Goal: Task Accomplishment & Management: Manage account settings

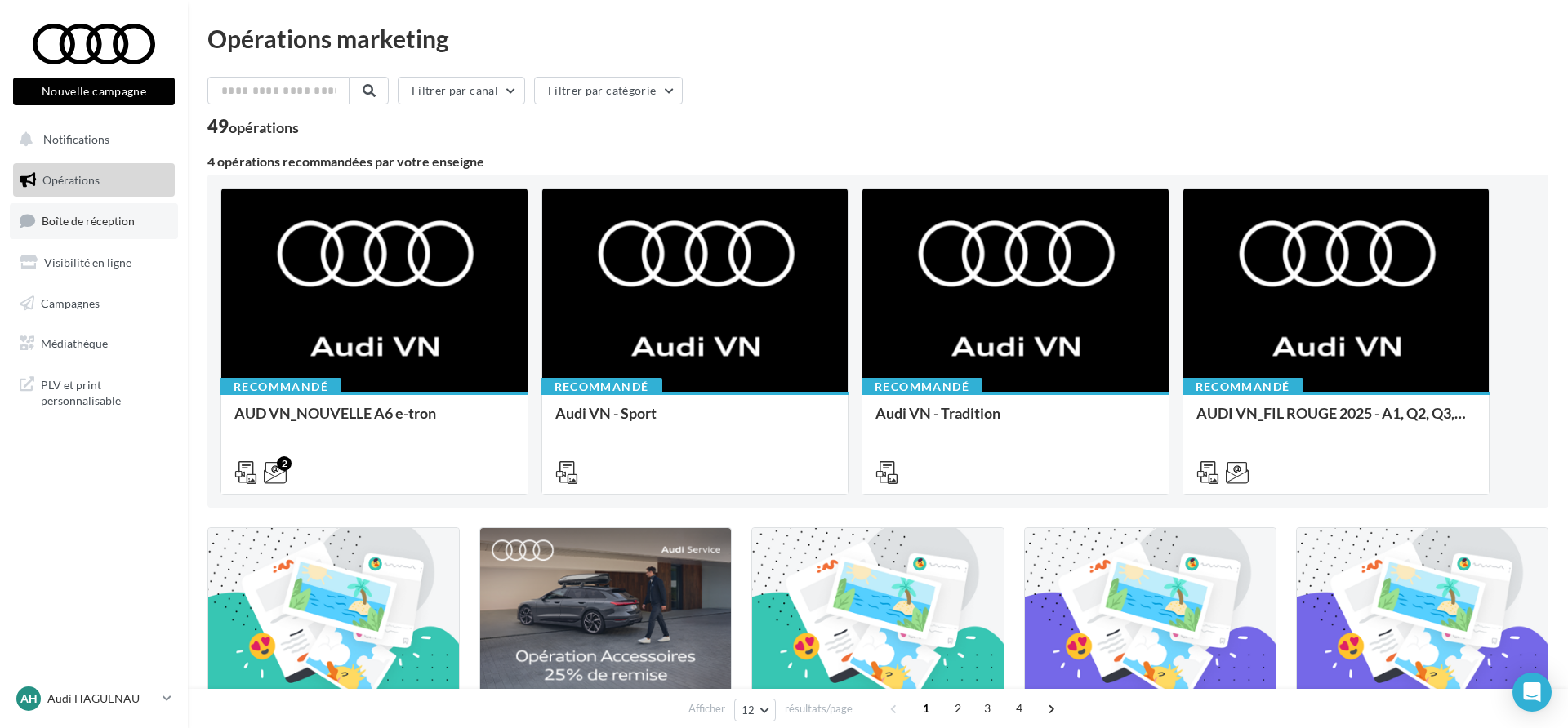
click at [78, 233] on link "Boîte de réception" at bounding box center [94, 221] width 168 height 35
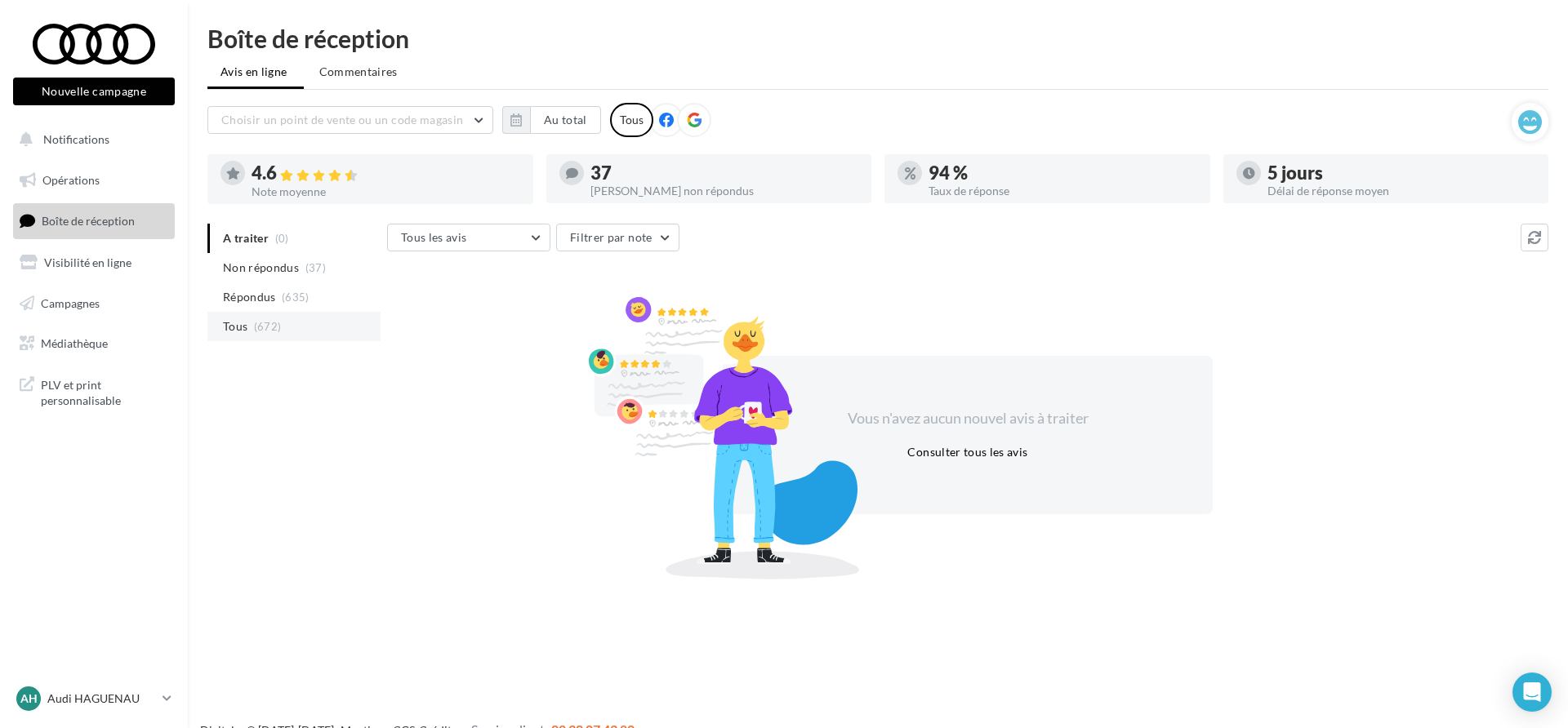
click at [318, 322] on li "Tous (672)" at bounding box center [294, 327] width 173 height 30
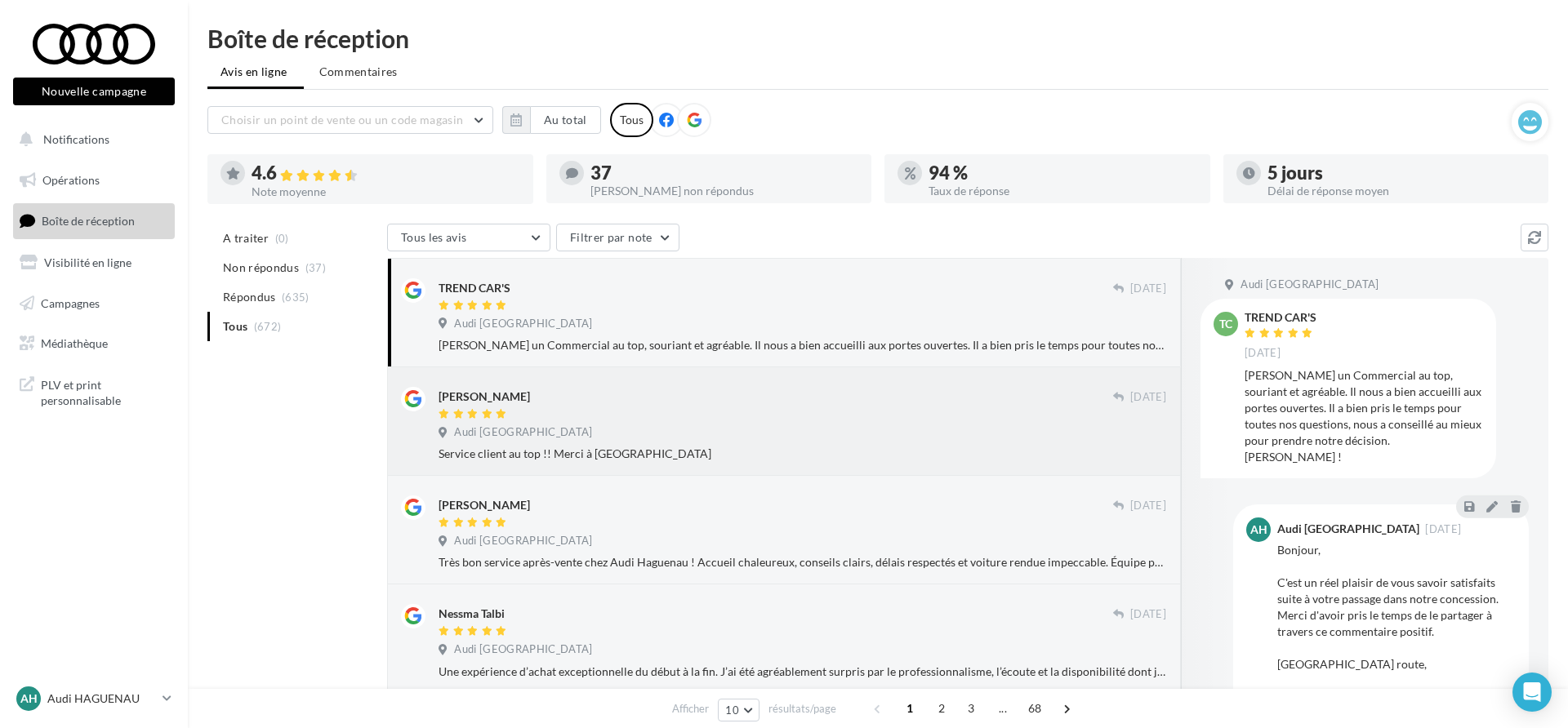
click at [786, 398] on div "[PERSON_NAME]" at bounding box center [776, 396] width 674 height 17
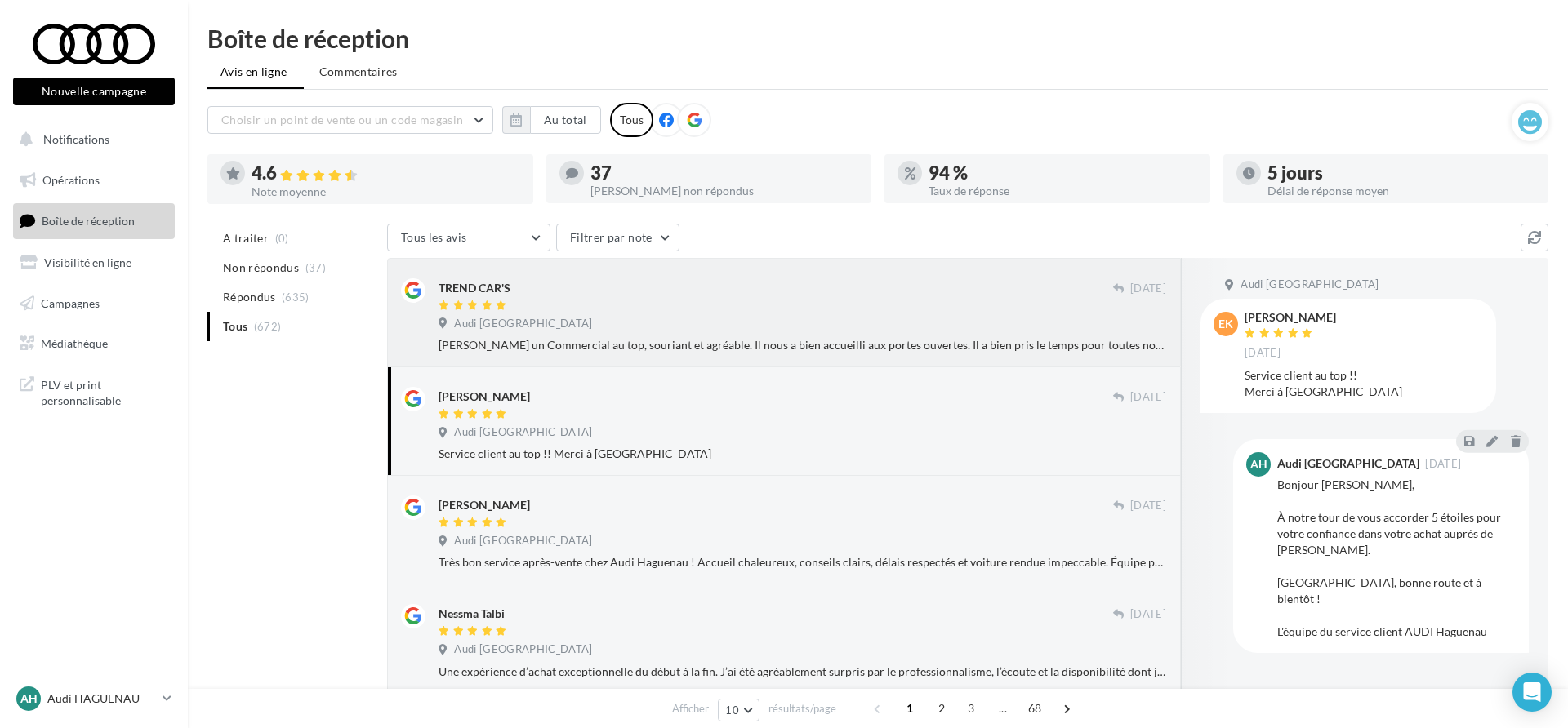
click at [775, 303] on div at bounding box center [776, 306] width 674 height 14
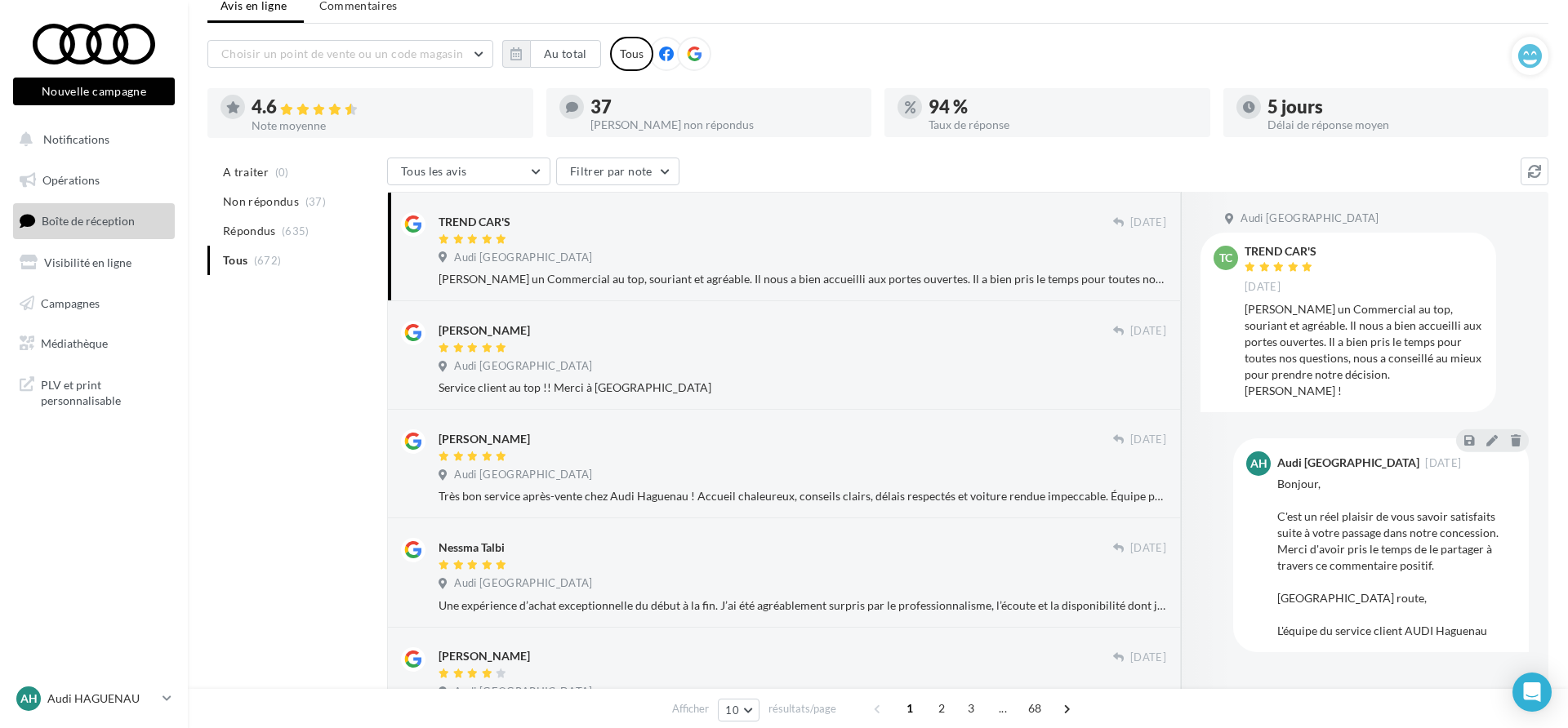
scroll to position [70, 0]
click at [1015, 359] on div "Audi [GEOGRAPHIC_DATA]" at bounding box center [802, 364] width 727 height 18
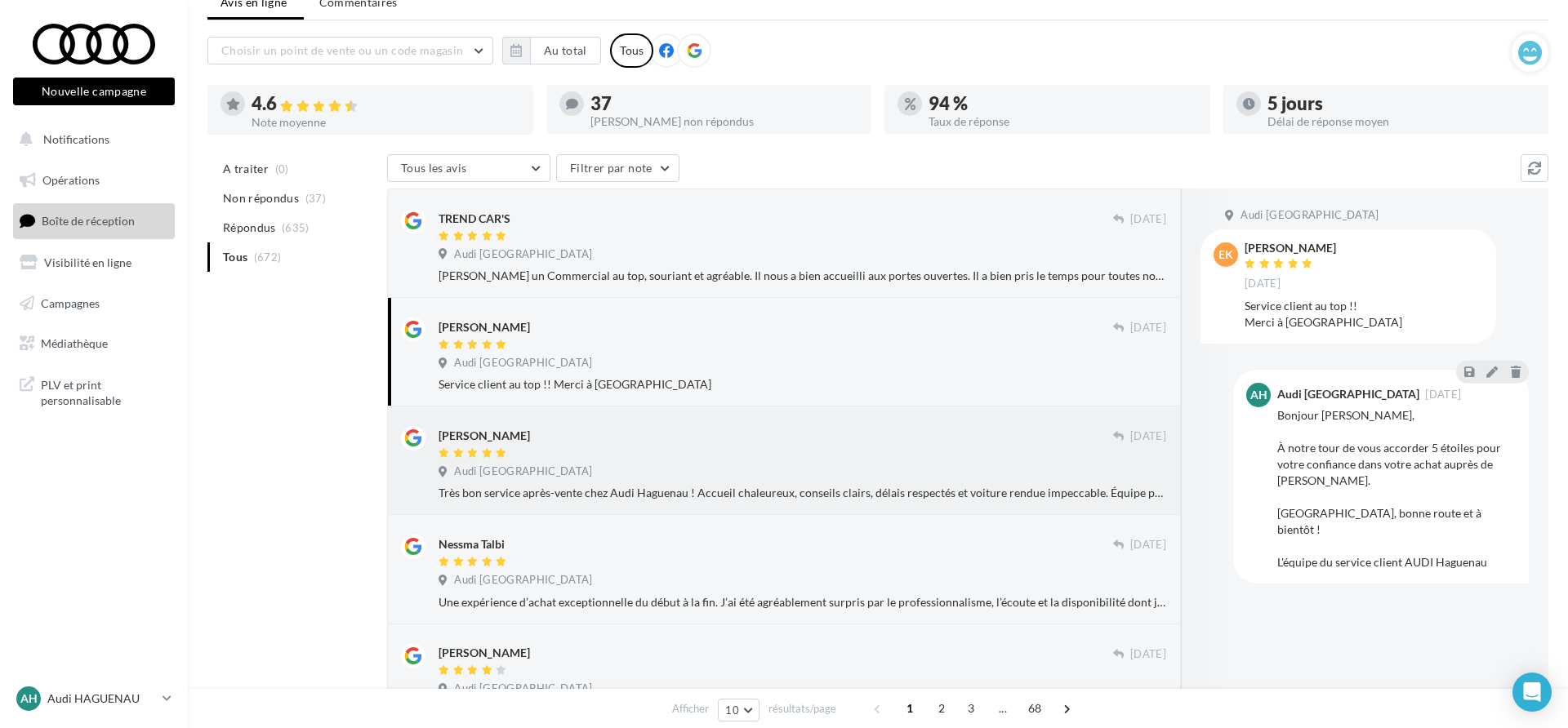
click at [961, 444] on div "[PERSON_NAME]" at bounding box center [776, 443] width 674 height 34
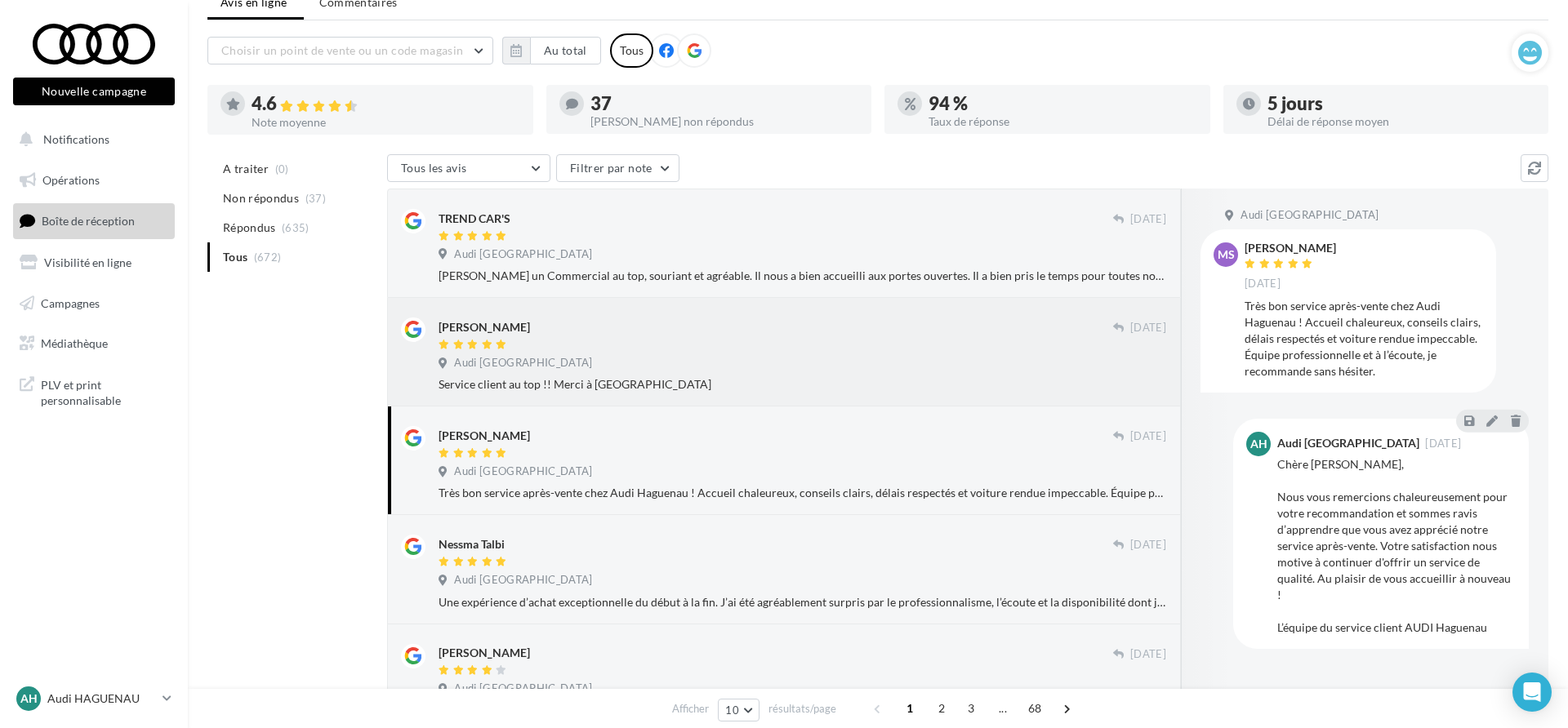
click at [961, 380] on div "Service client au top !! Merci à [GEOGRAPHIC_DATA]" at bounding box center [802, 384] width 727 height 17
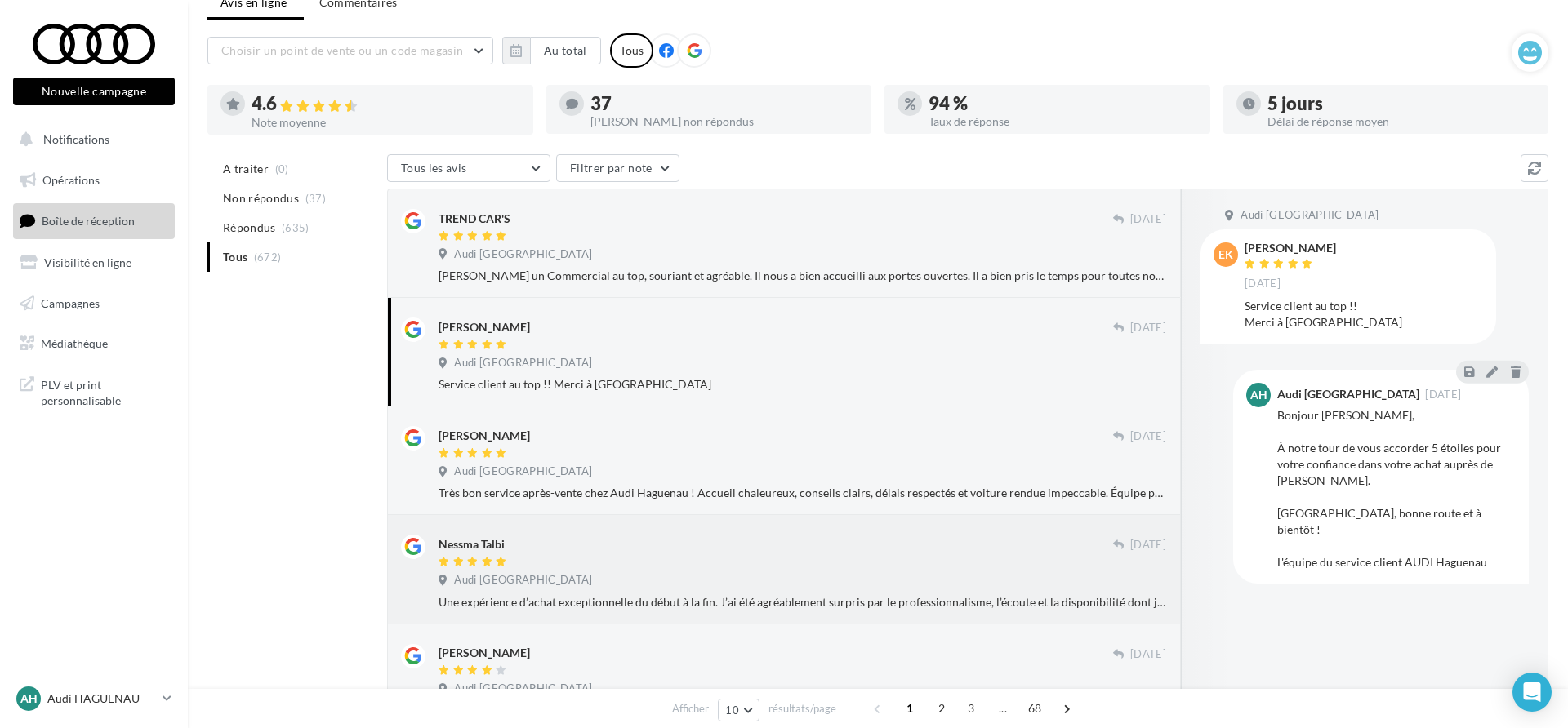
click at [958, 538] on div "Nessma Talbi" at bounding box center [776, 543] width 674 height 17
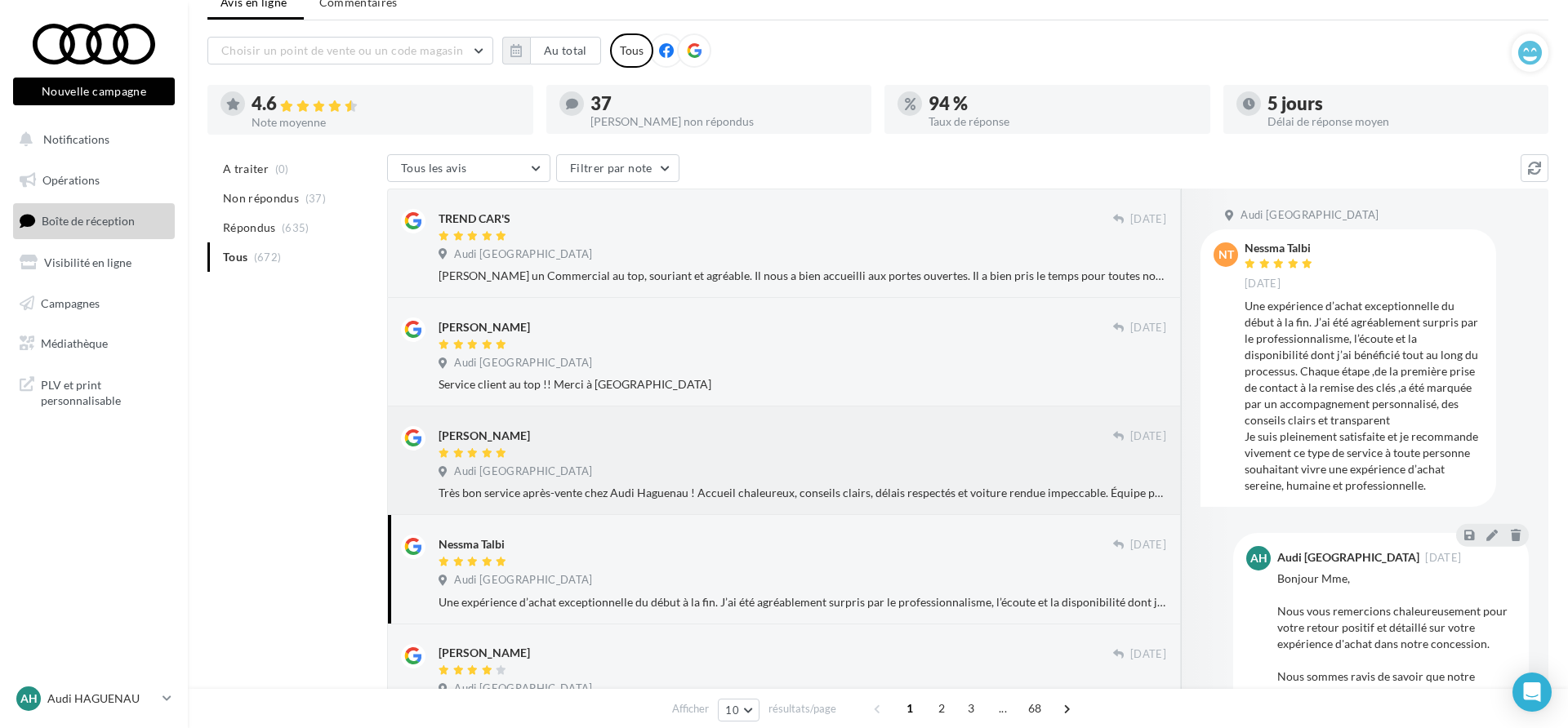
click at [960, 479] on div "Audi [GEOGRAPHIC_DATA]" at bounding box center [802, 473] width 727 height 18
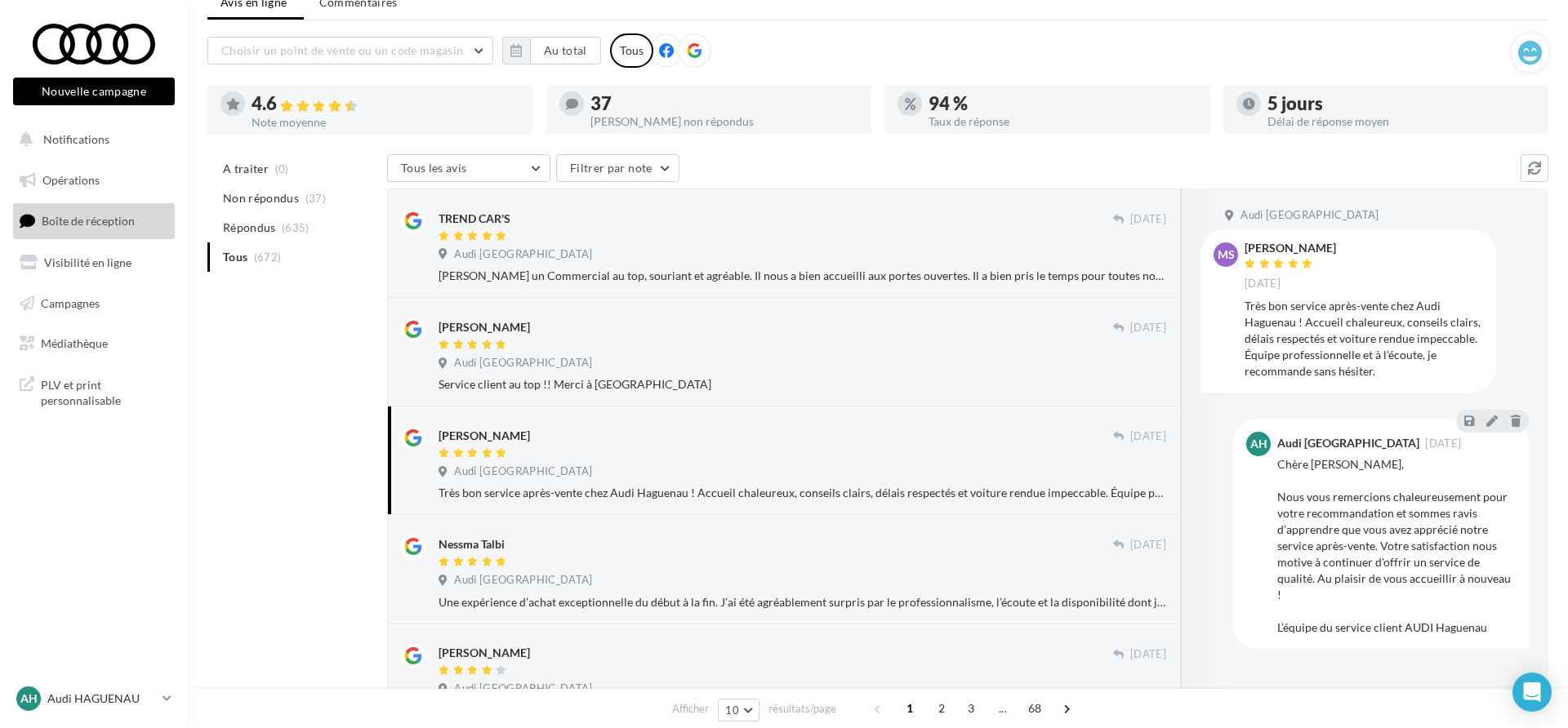
scroll to position [122, 0]
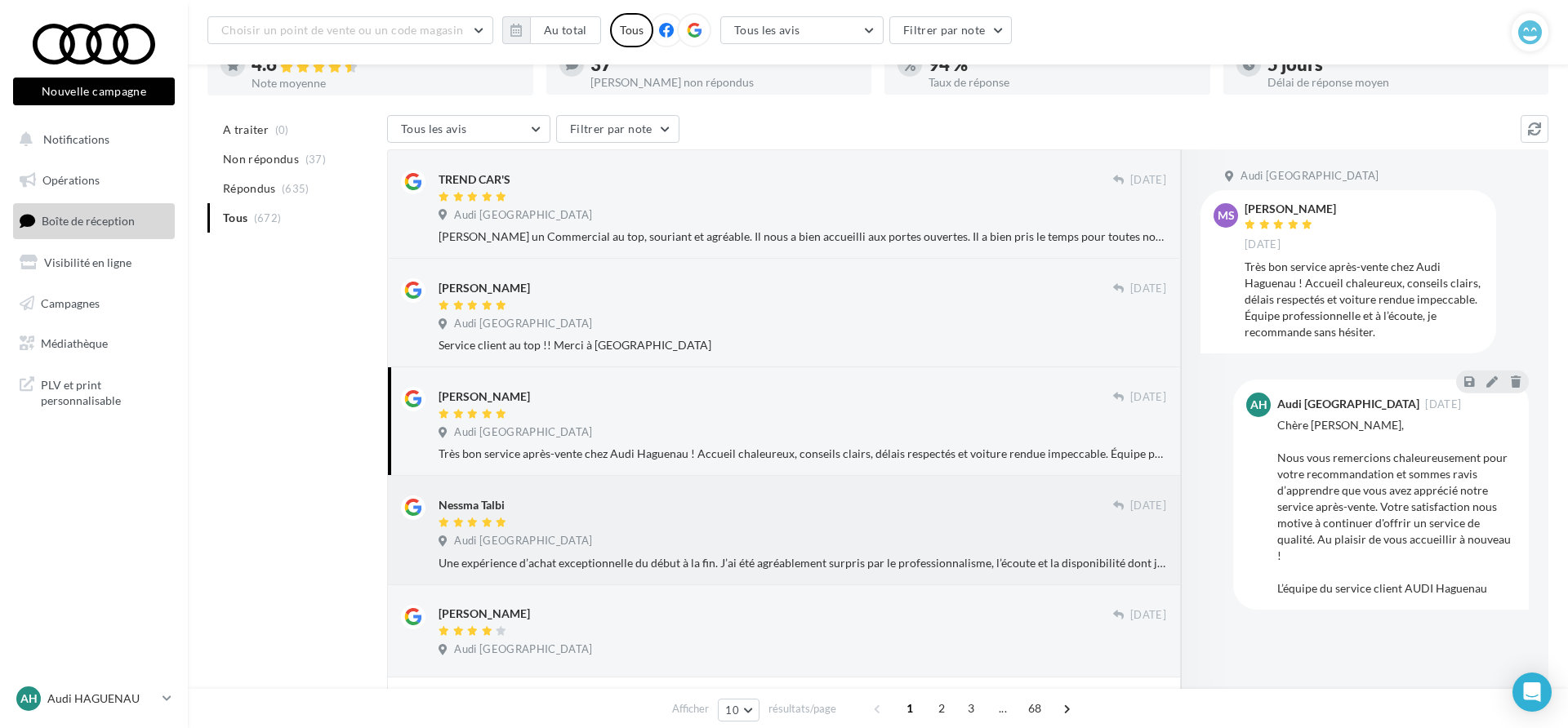
click at [960, 493] on div "Nessma Talbi [DATE] [GEOGRAPHIC_DATA] Une expérience d’achat exceptionnelle du …" at bounding box center [784, 530] width 766 height 82
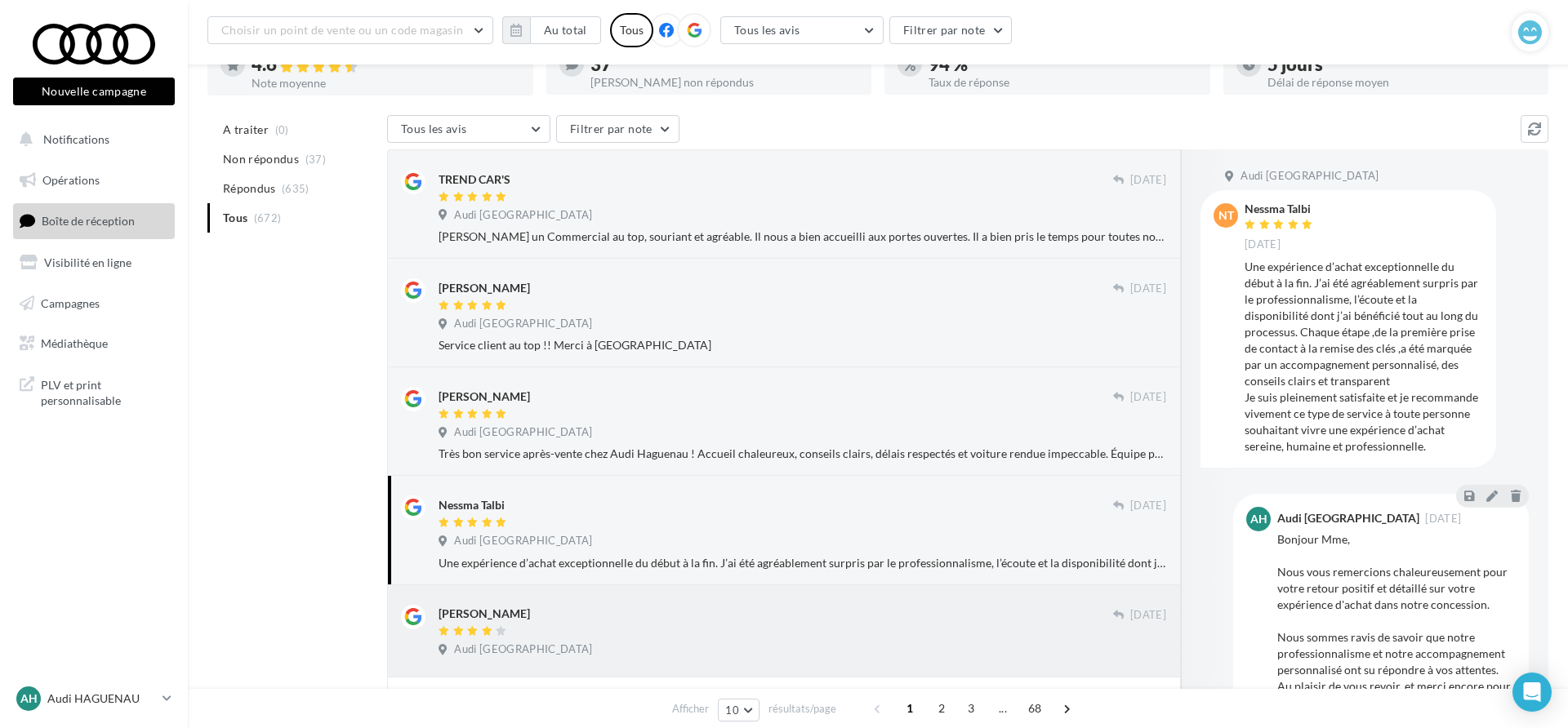
click at [1009, 605] on div "[PERSON_NAME]" at bounding box center [776, 614] width 674 height 17
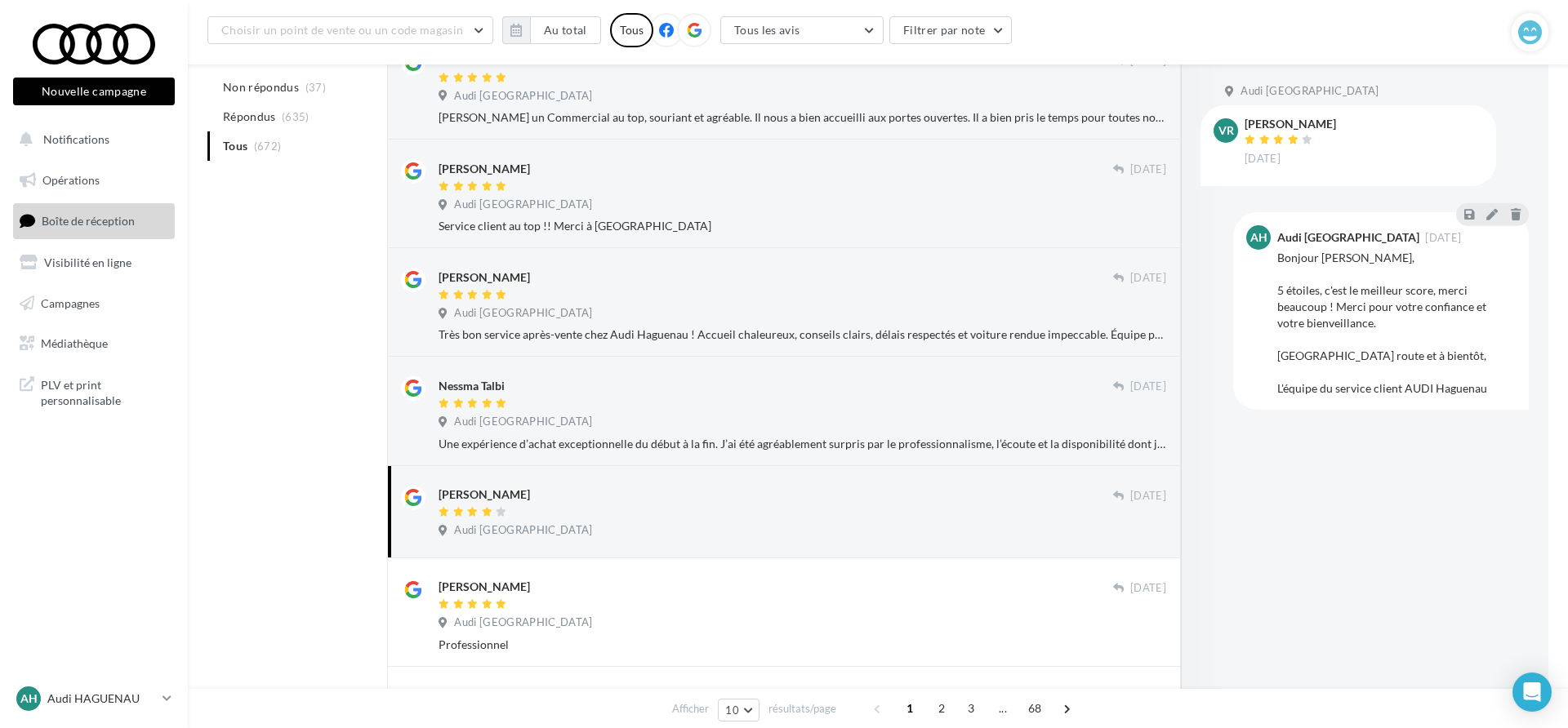
scroll to position [240, 0]
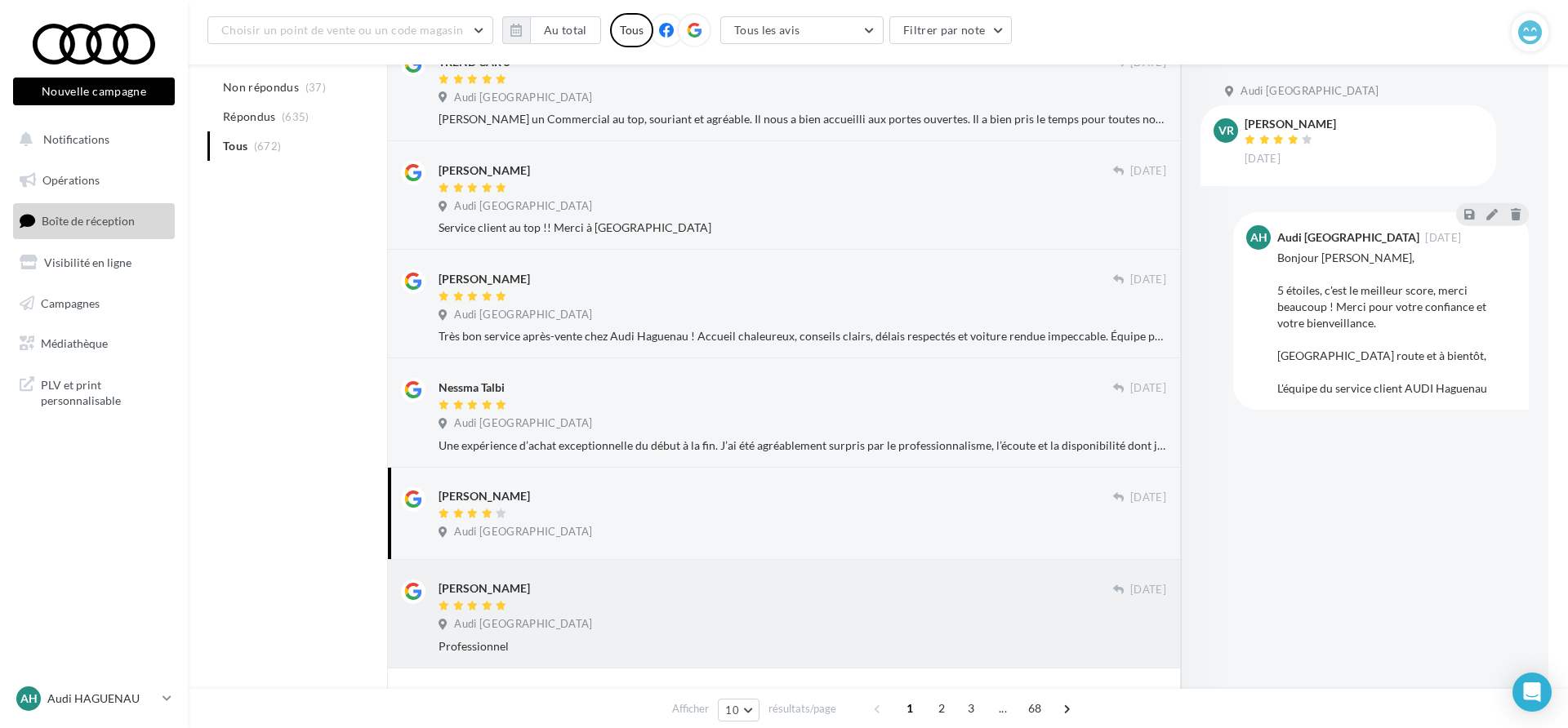
click at [959, 588] on div "[PERSON_NAME]" at bounding box center [776, 588] width 674 height 17
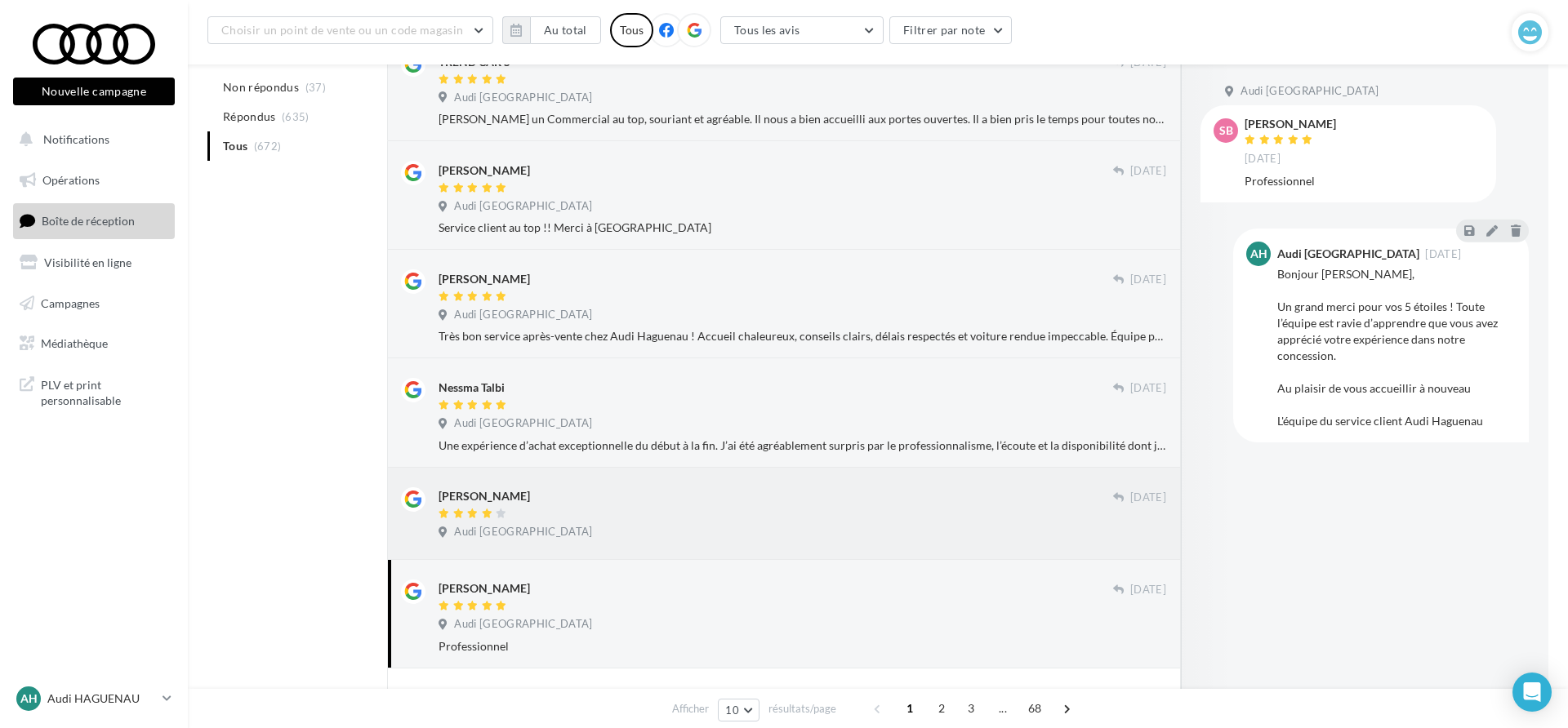
click at [934, 526] on div "Audi [GEOGRAPHIC_DATA]" at bounding box center [802, 533] width 727 height 18
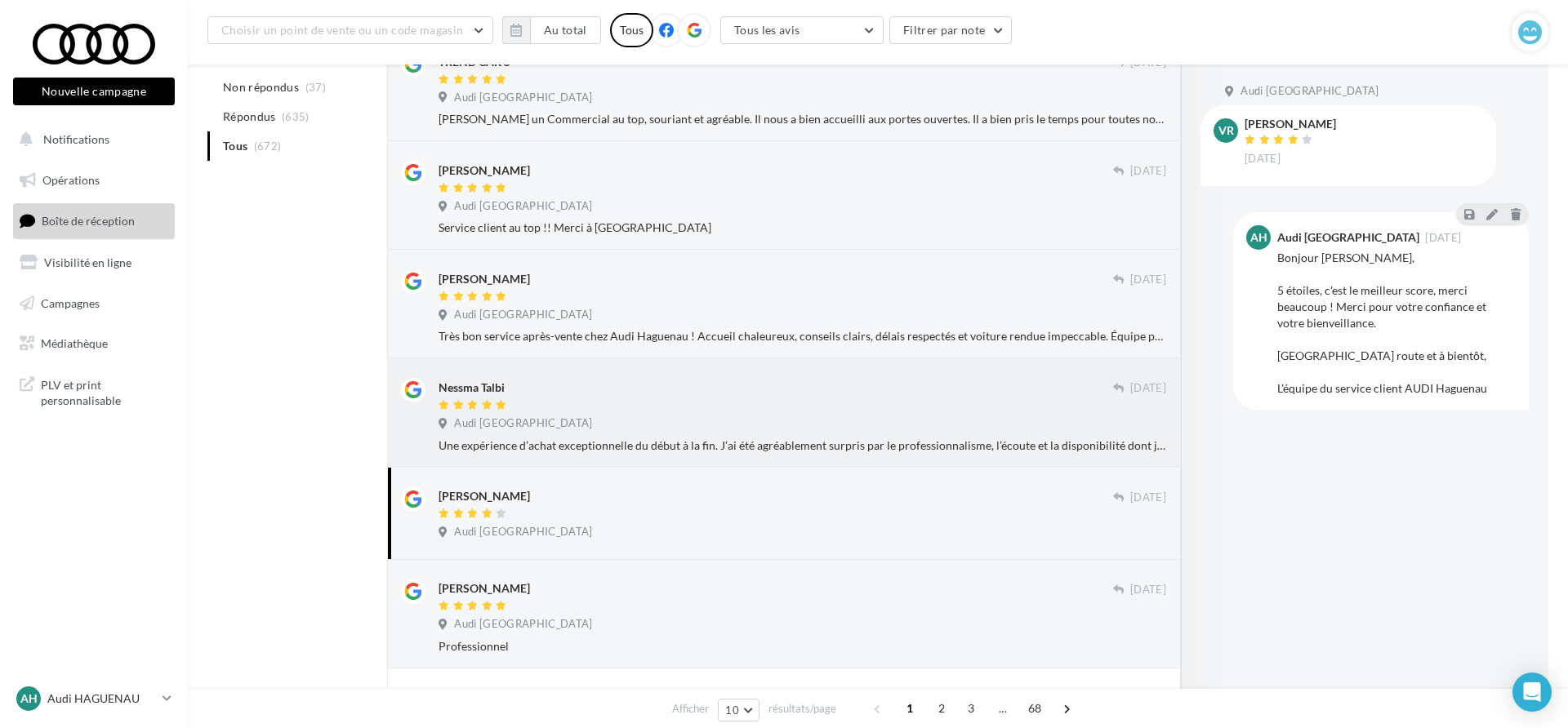
click at [882, 384] on div "Nessma Talbi" at bounding box center [776, 386] width 674 height 17
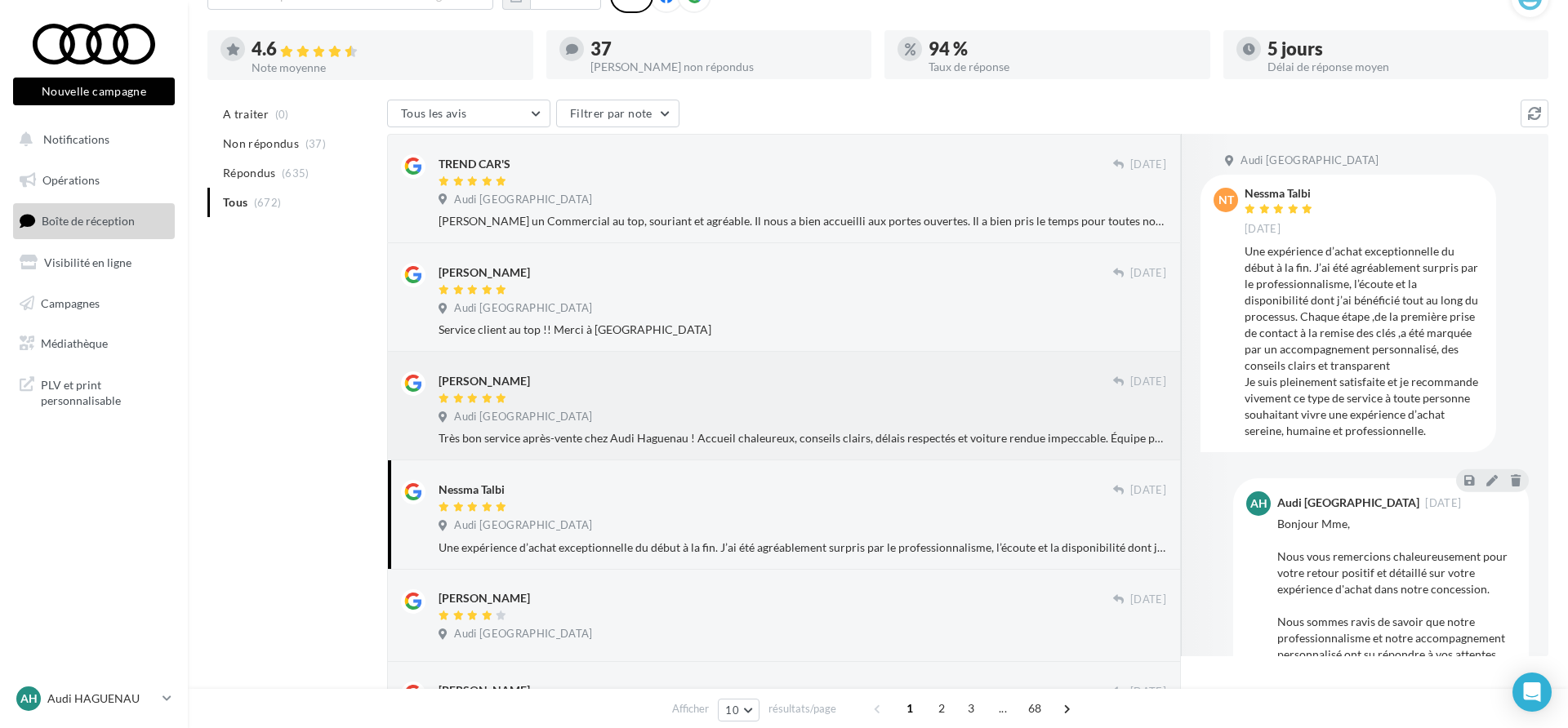
scroll to position [0, 0]
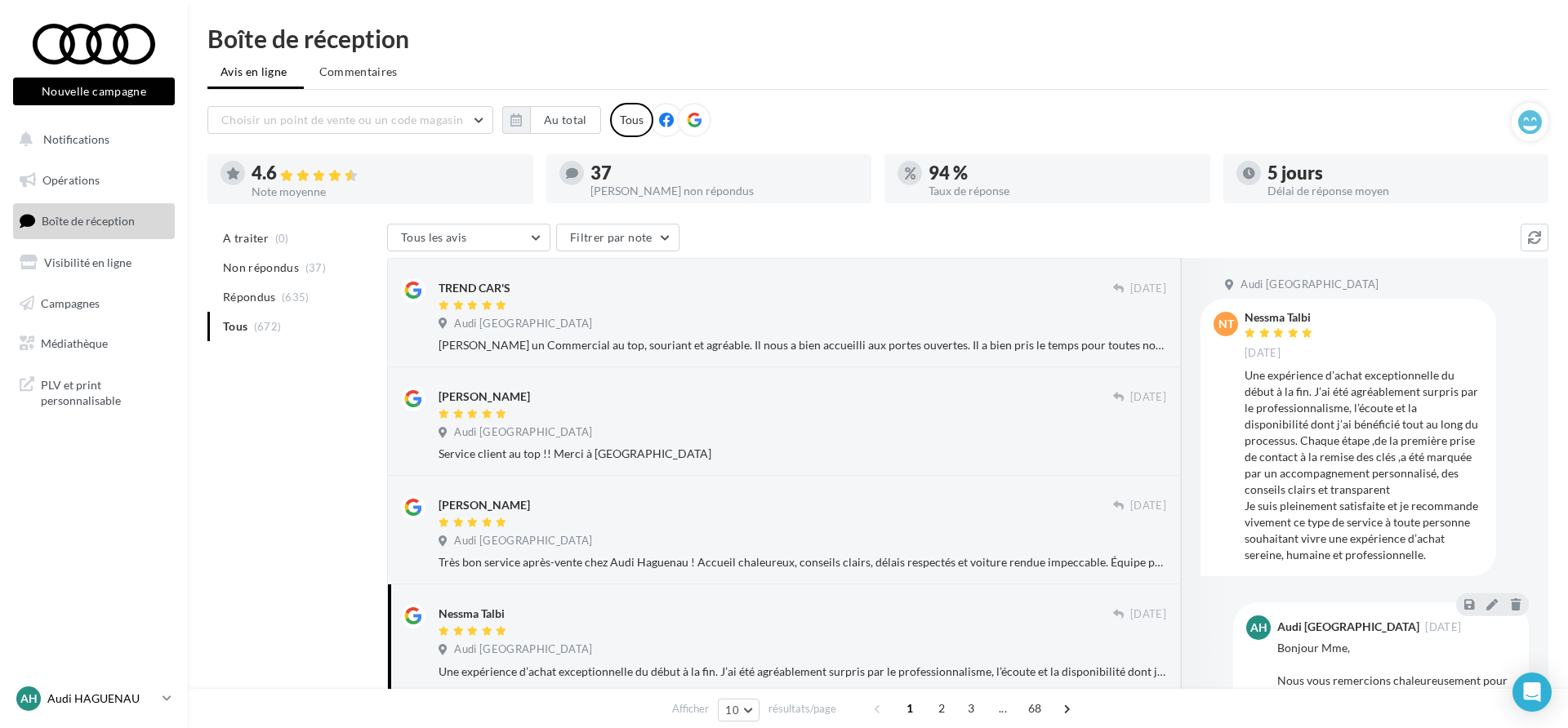
click at [120, 708] on div "AH Audi HAGUENAU audi-hagu-mar" at bounding box center [86, 698] width 139 height 24
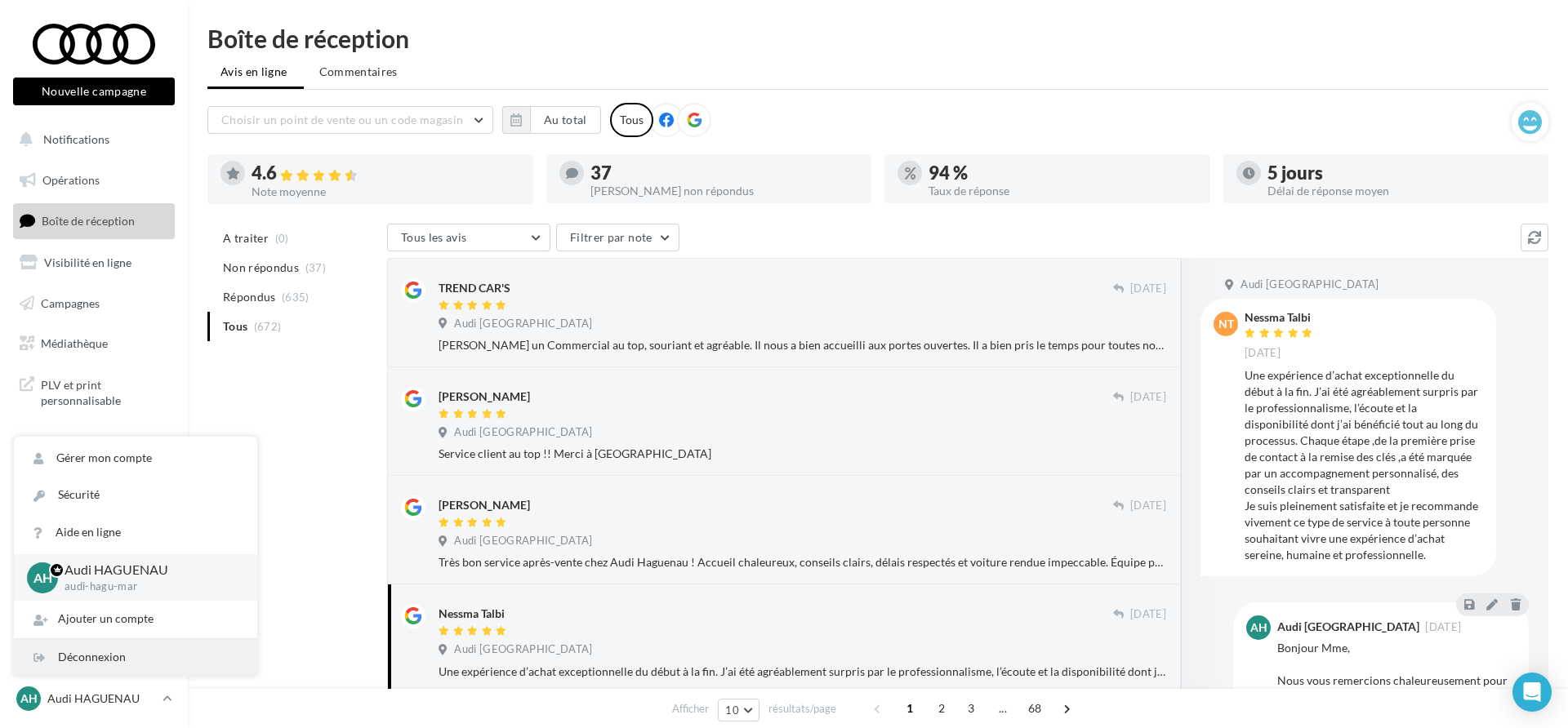
click at [122, 667] on div "Déconnexion" at bounding box center [136, 657] width 243 height 37
